Goal: Find specific page/section

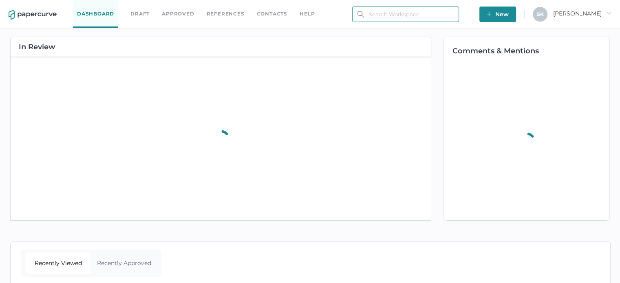
drag, startPoint x: 0, startPoint y: 0, endPoint x: 375, endPoint y: 15, distance: 375.4
click at [375, 15] on input "text" at bounding box center [405, 14] width 107 height 15
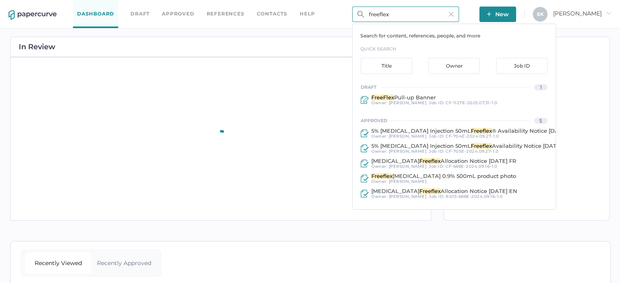
type input "freeflex"
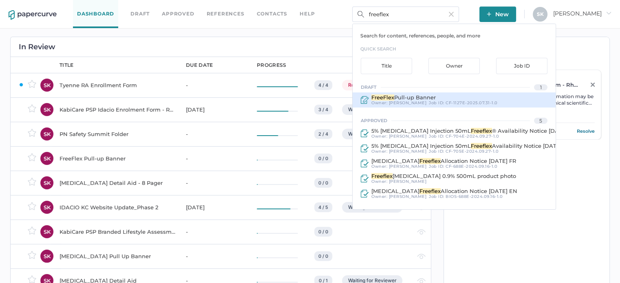
click at [473, 95] on div "FreeFlex Pull-up Banner" at bounding box center [434, 98] width 126 height 6
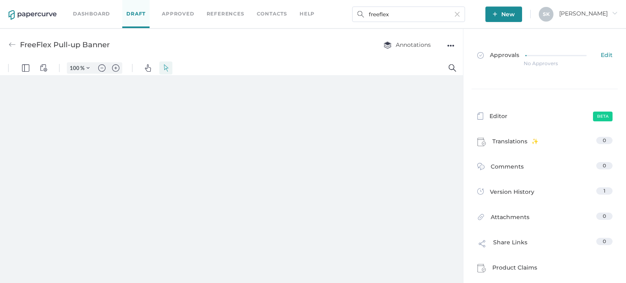
type input "181"
type input "3"
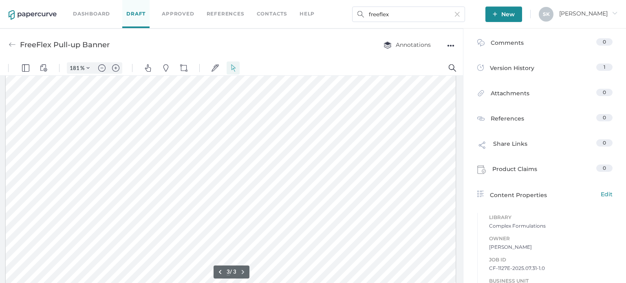
scroll to position [62, 0]
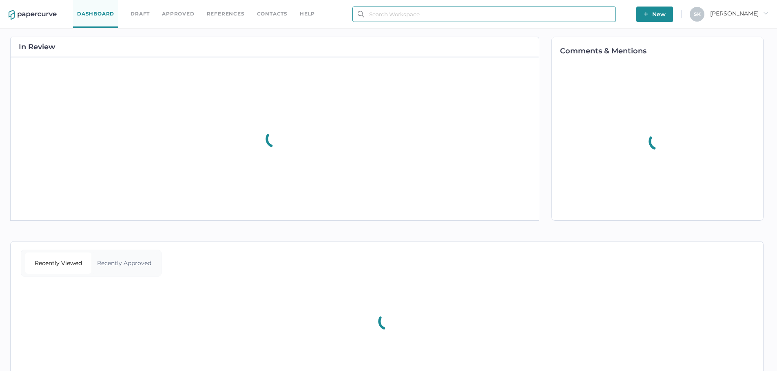
click at [426, 12] on input "text" at bounding box center [483, 14] width 263 height 15
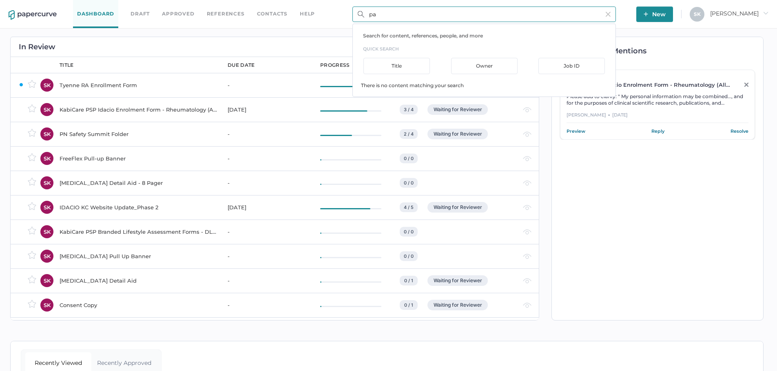
type input "p"
type input "freeflex"
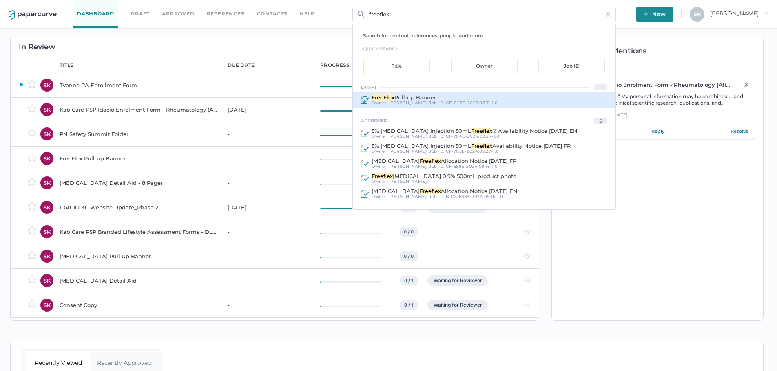
click at [448, 99] on div "FreeFlex Pull-up Banner" at bounding box center [434, 98] width 126 height 6
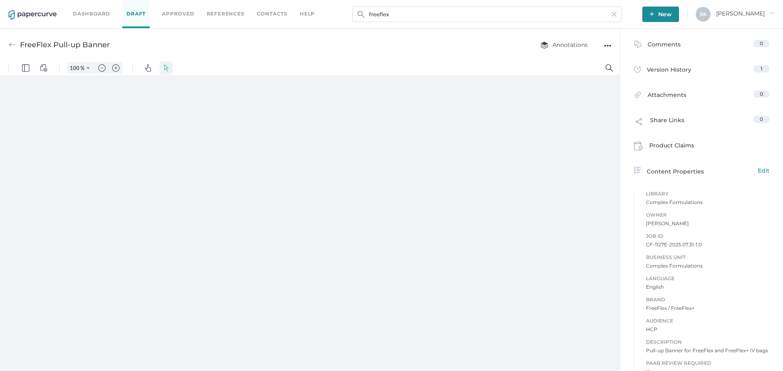
type input "181"
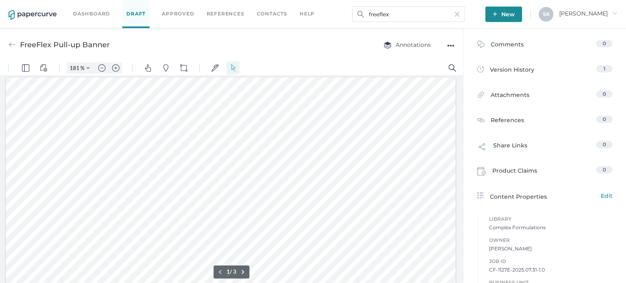
scroll to position [1, 0]
